Goal: Complete application form: Complete application form

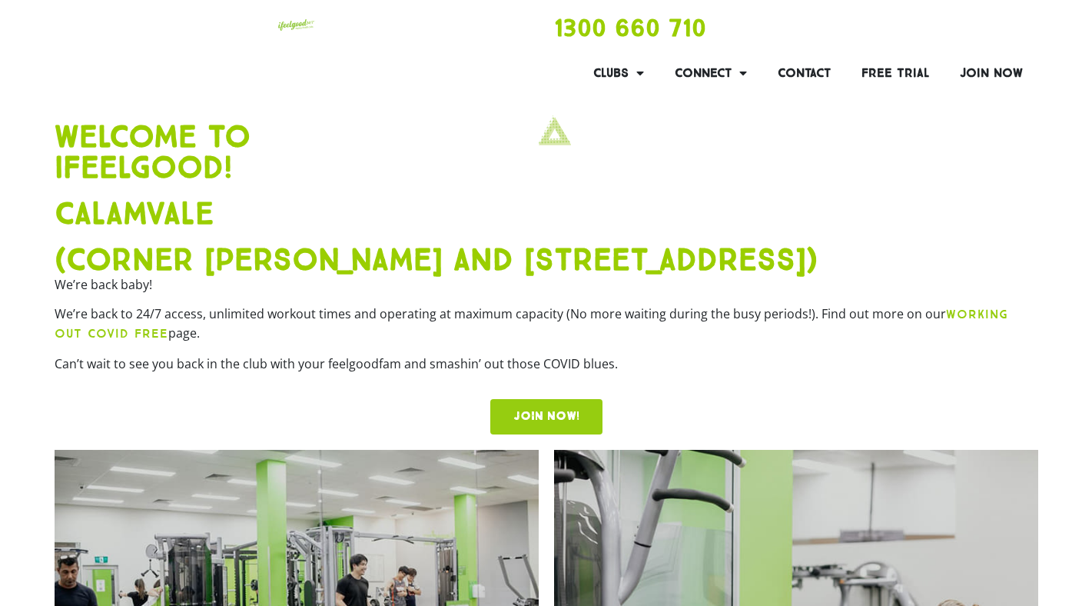
click at [511, 411] on link "JOIN NOW!" at bounding box center [546, 416] width 112 height 35
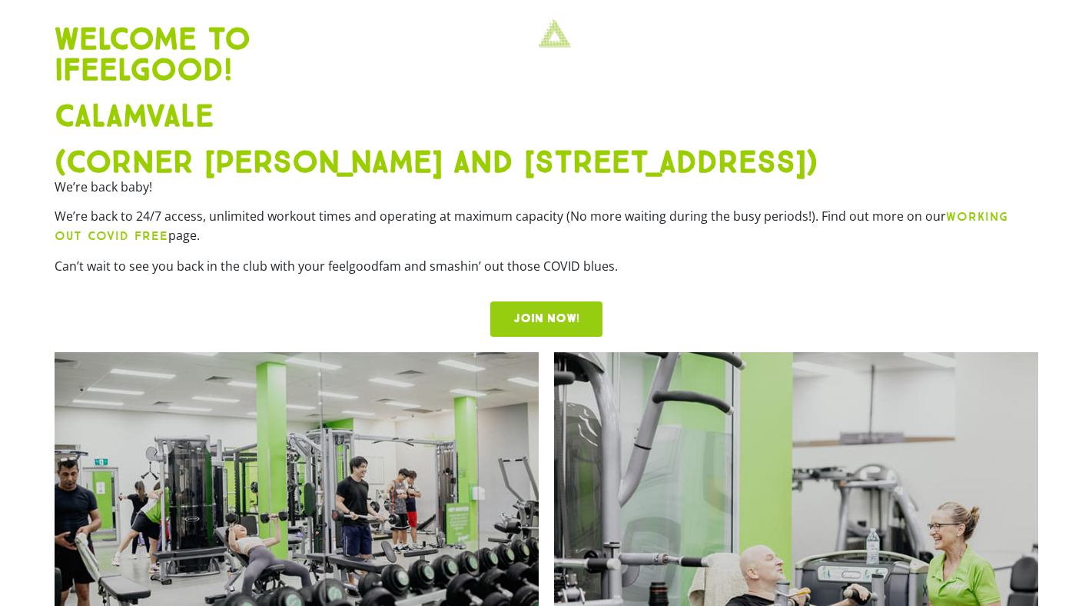
scroll to position [189, 0]
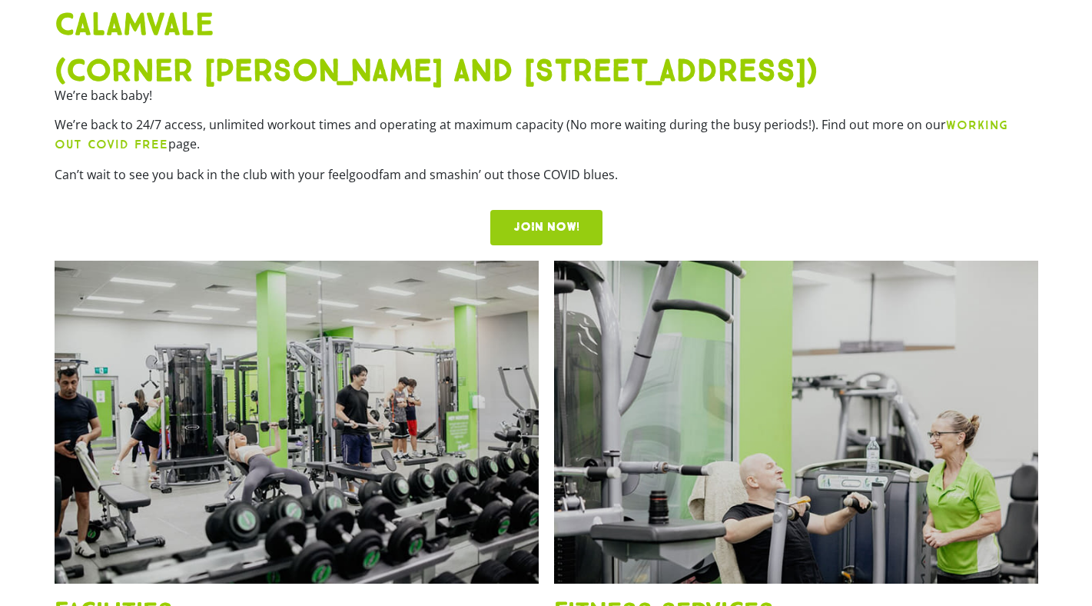
click at [528, 224] on span "JOIN NOW!" at bounding box center [546, 227] width 66 height 12
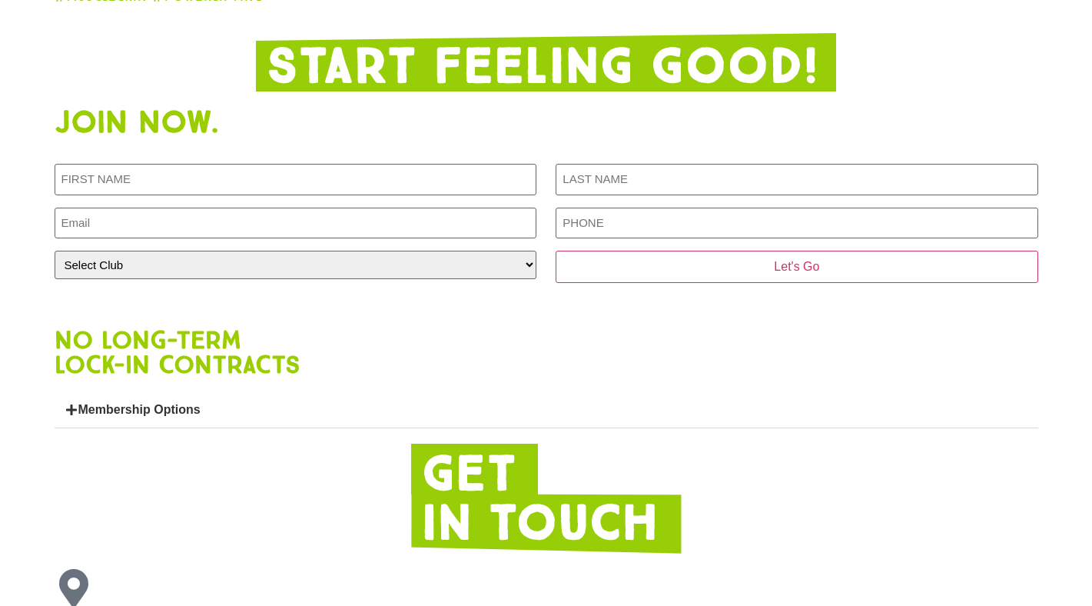
scroll to position [2903, 0]
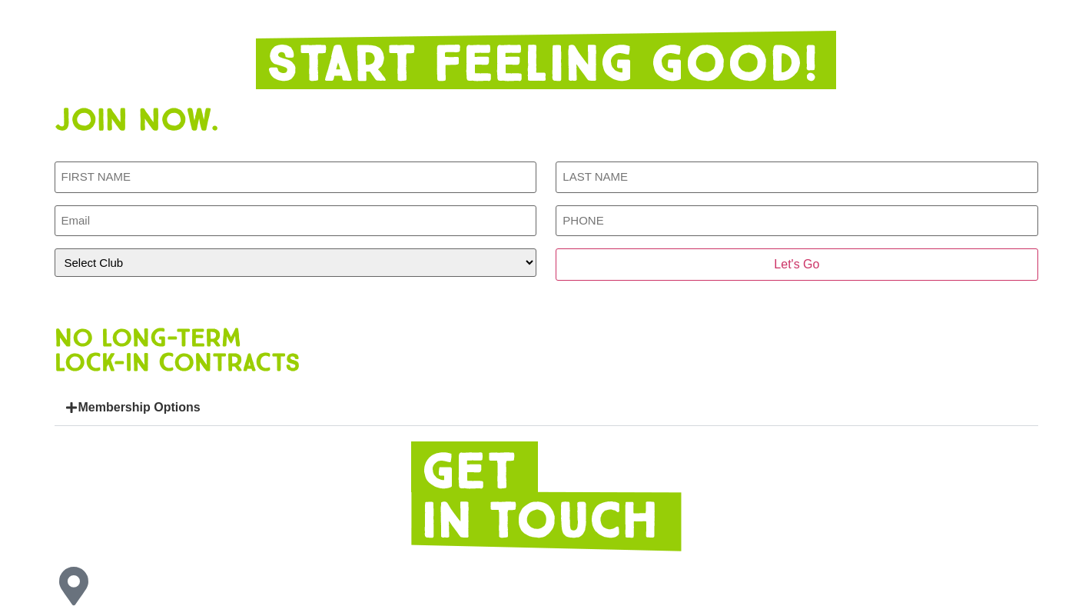
click at [344, 171] on div "First NAME (Required) LAST NAME (Required) Email (Required) PHONE (Required) Se…" at bounding box center [547, 220] width 984 height 119
click at [327, 161] on input "First NAME (Required)" at bounding box center [296, 177] width 482 height 32
type input "[PERSON_NAME]"
type input "[EMAIL_ADDRESS][DOMAIN_NAME]"
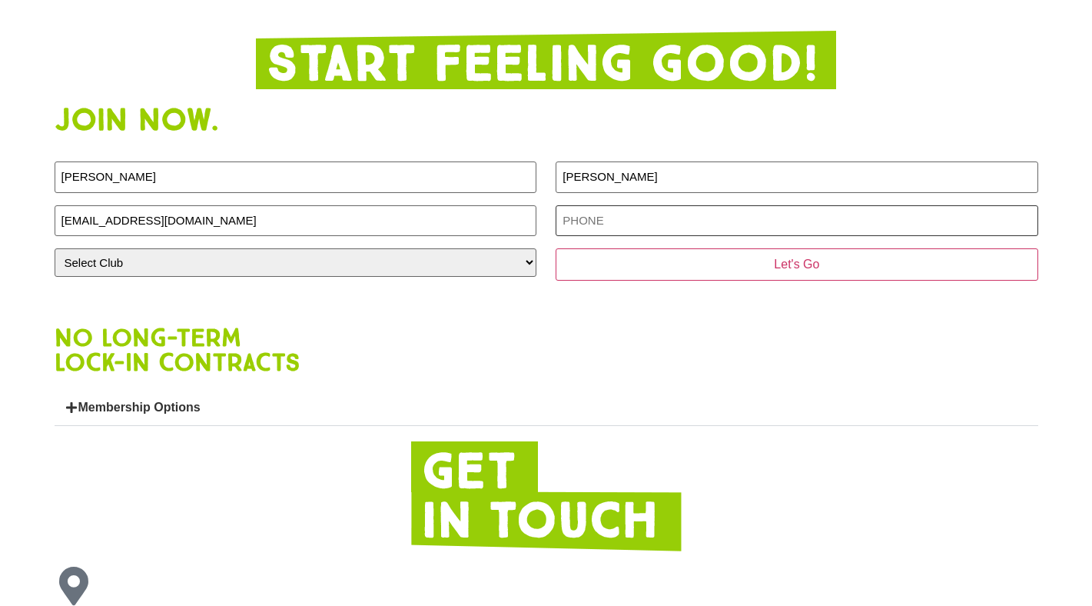
type input "0412017258"
click at [249, 248] on select "Select Club [GEOGRAPHIC_DATA] [GEOGRAPHIC_DATA] [GEOGRAPHIC_DATA] [GEOGRAPHIC_D…" at bounding box center [296, 262] width 482 height 28
select select "Calamvale"
click at [55, 248] on select "Select Club [GEOGRAPHIC_DATA] [GEOGRAPHIC_DATA] [GEOGRAPHIC_DATA] [GEOGRAPHIC_D…" at bounding box center [296, 262] width 482 height 28
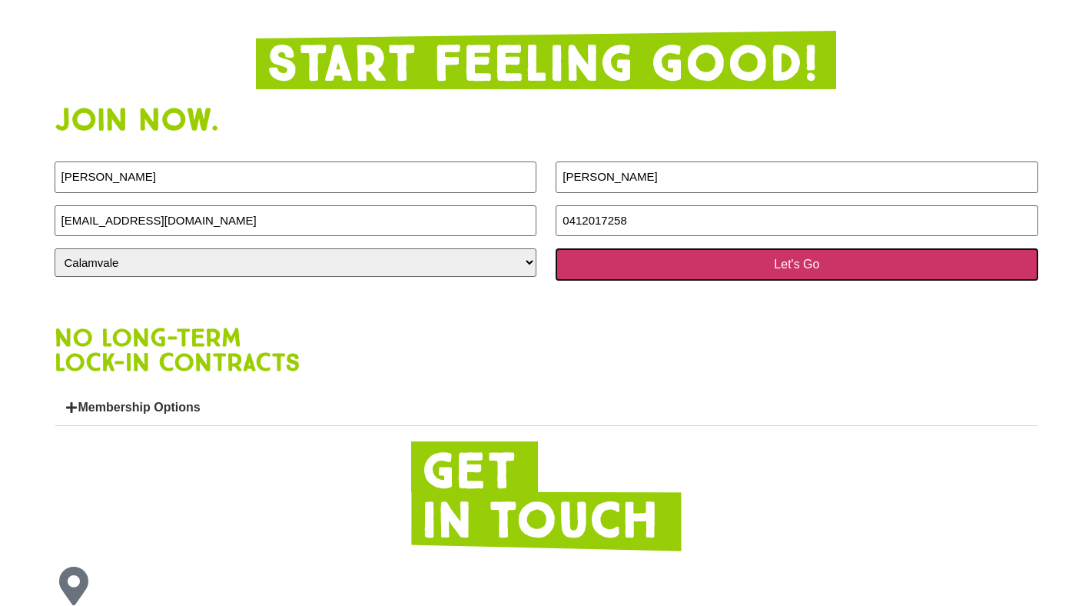
click at [618, 254] on input "Let's Go" at bounding box center [797, 264] width 482 height 32
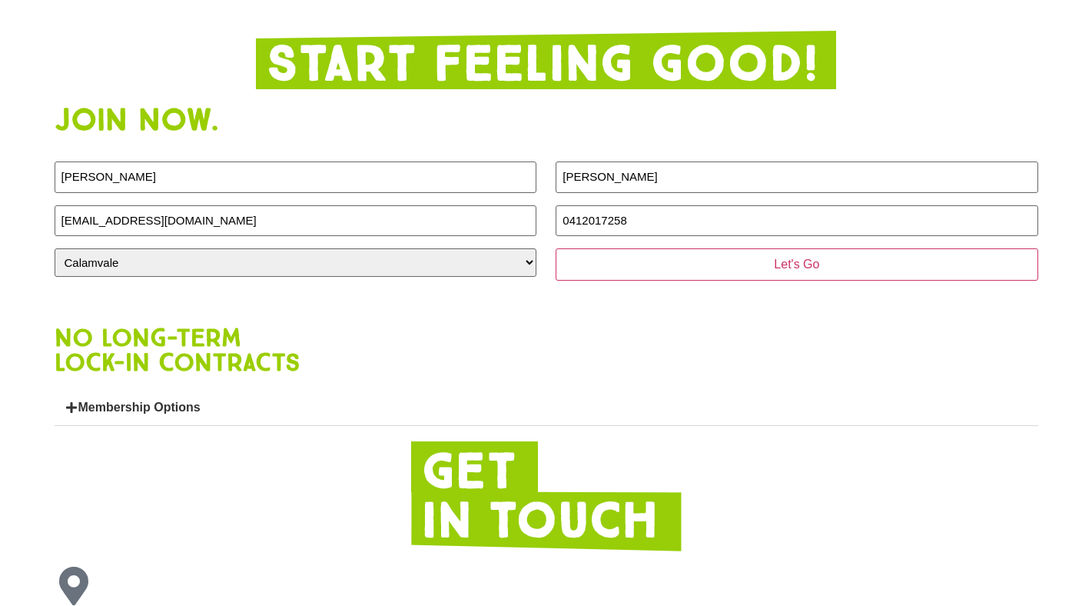
click at [81, 400] on link "Membership Options" at bounding box center [139, 406] width 122 height 13
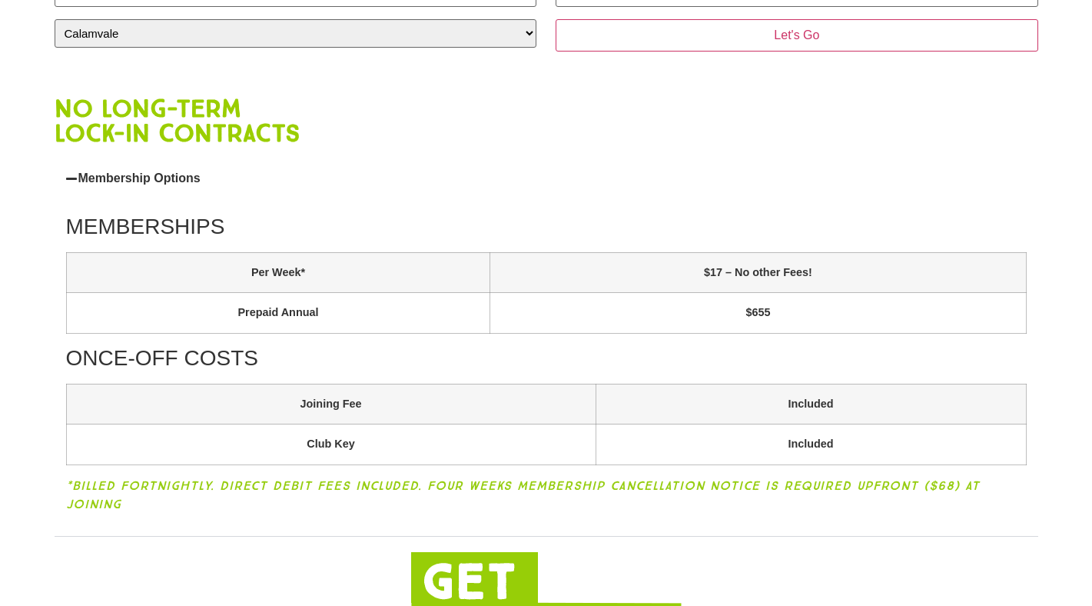
scroll to position [3130, 0]
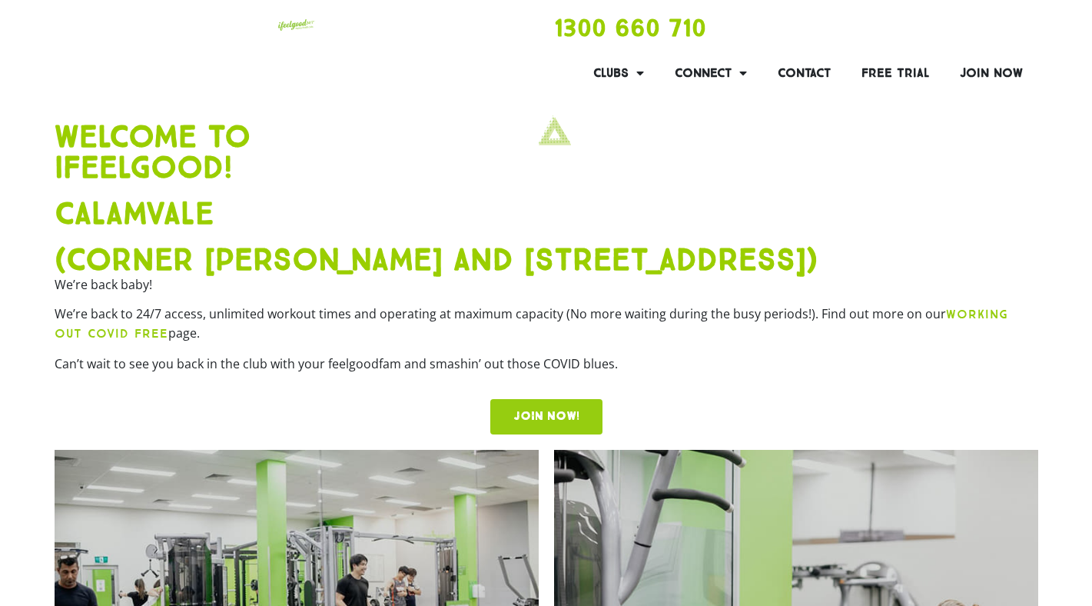
select select "Calamvale"
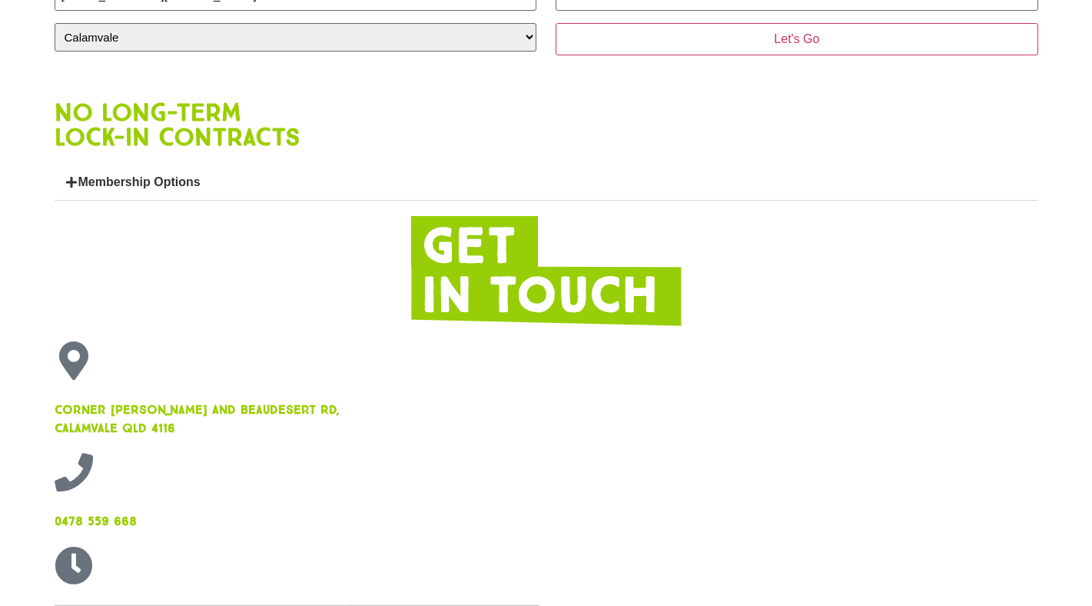
scroll to position [3130, 0]
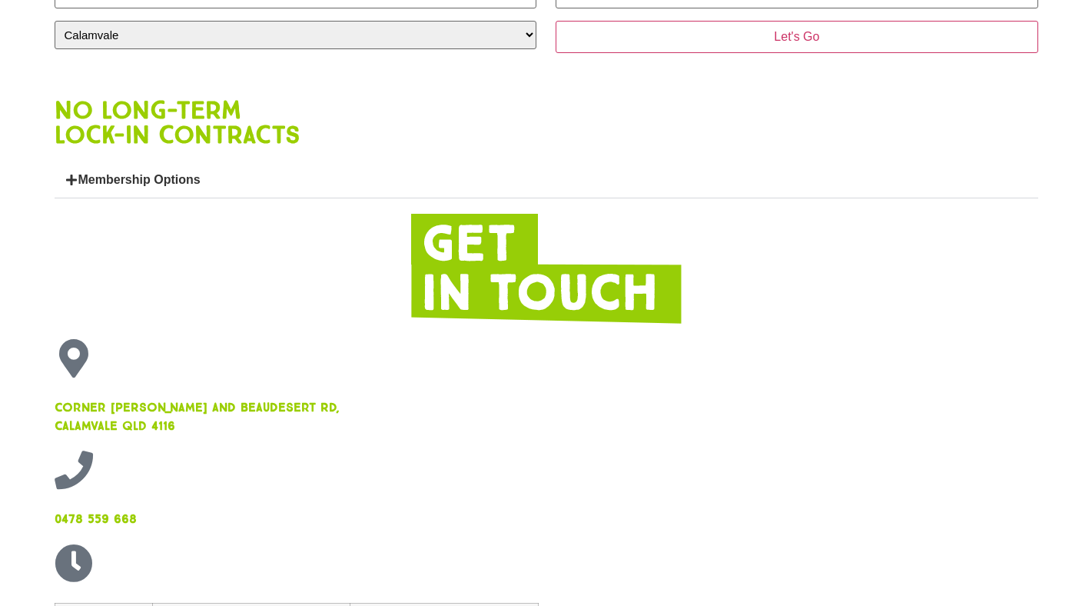
click at [73, 174] on icon at bounding box center [71, 180] width 11 height 12
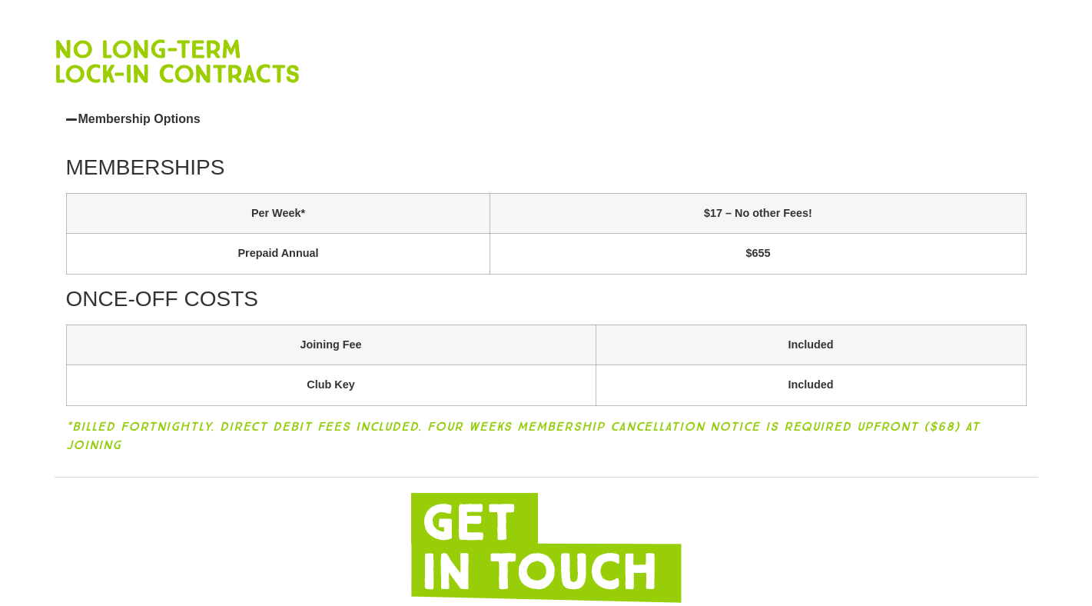
scroll to position [3190, 0]
